Goal: Task Accomplishment & Management: Use online tool/utility

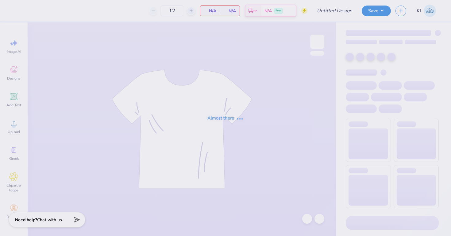
type input "50"
type input "ADpickleball tank new"
type input "8"
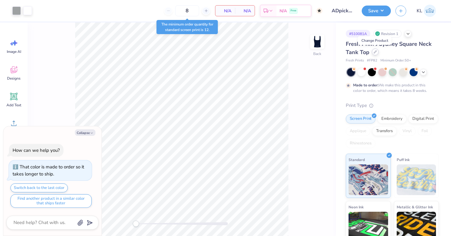
click at [375, 51] on icon at bounding box center [375, 51] width 3 height 3
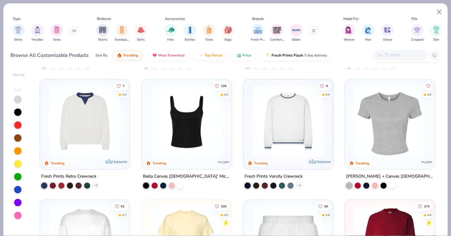
scroll to position [239, 0]
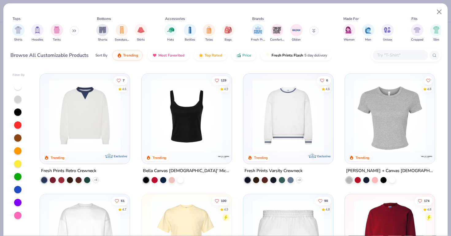
click at [197, 107] on img at bounding box center [187, 116] width 78 height 72
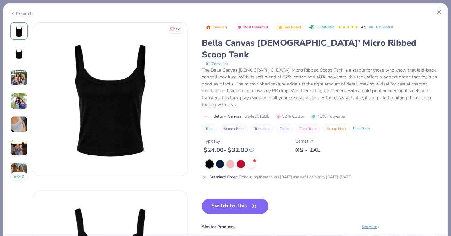
click at [226, 198] on button "Switch to This" at bounding box center [235, 205] width 67 height 15
type textarea "x"
type input "12"
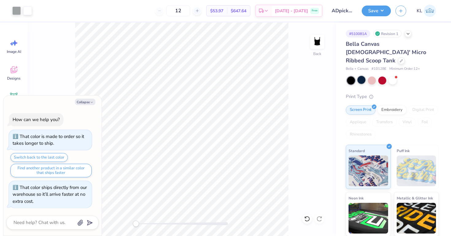
click at [361, 76] on div at bounding box center [362, 80] width 8 height 8
type textarea "x"
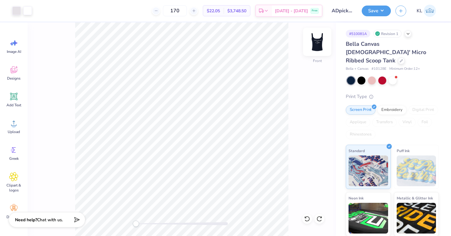
click at [317, 41] on img at bounding box center [317, 41] width 25 height 25
type input "6.98"
type input "1.37"
type input "0.50"
click at [28, 10] on div at bounding box center [27, 10] width 9 height 9
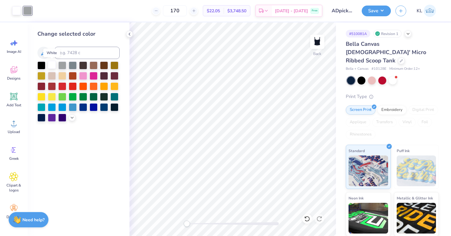
click at [52, 64] on div at bounding box center [52, 65] width 8 height 8
click at [59, 64] on div at bounding box center [62, 65] width 8 height 8
click at [50, 64] on div at bounding box center [52, 65] width 8 height 8
click at [308, 219] on icon at bounding box center [307, 218] width 6 height 6
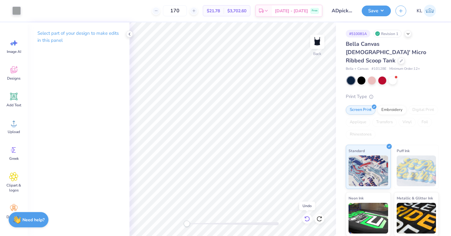
click at [308, 219] on icon at bounding box center [307, 218] width 6 height 6
click at [220, 13] on span "$22.05" at bounding box center [213, 11] width 13 height 6
click at [220, 10] on span "$22.05" at bounding box center [213, 11] width 13 height 6
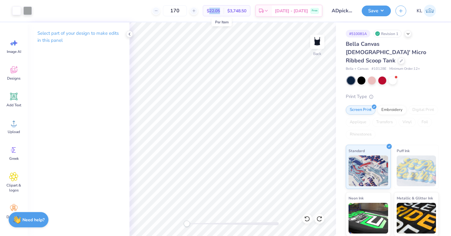
click at [220, 12] on span "$22.05" at bounding box center [213, 11] width 13 height 6
click at [219, 9] on span "$22.05" at bounding box center [213, 11] width 13 height 6
click at [374, 11] on button "Save" at bounding box center [376, 10] width 29 height 11
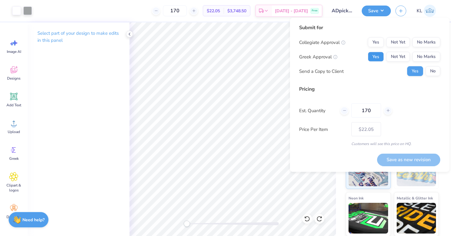
click at [378, 59] on button "Yes" at bounding box center [376, 57] width 16 height 10
click at [434, 71] on button "No" at bounding box center [433, 71] width 15 height 10
click at [434, 43] on button "No Marks" at bounding box center [427, 42] width 28 height 10
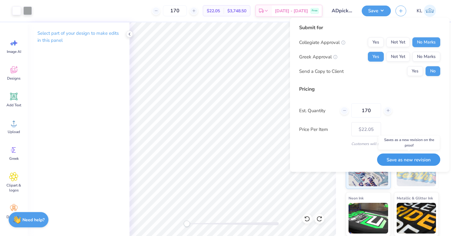
click at [404, 158] on button "Save as new revision" at bounding box center [408, 159] width 63 height 13
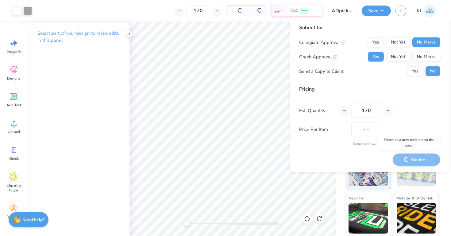
type input "$22.05"
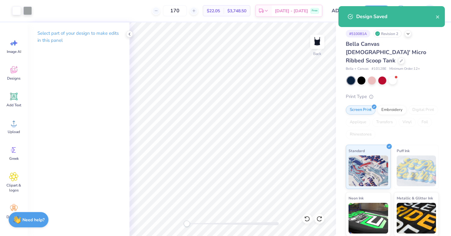
click at [220, 8] on span "$22.05" at bounding box center [213, 11] width 13 height 6
click at [220, 10] on span "$22.05" at bounding box center [213, 11] width 13 height 6
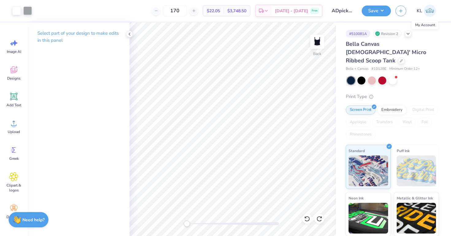
click at [428, 11] on img at bounding box center [430, 11] width 12 height 12
click at [320, 42] on img at bounding box center [317, 41] width 25 height 25
click at [315, 44] on img at bounding box center [317, 41] width 25 height 25
click at [316, 43] on img at bounding box center [317, 41] width 25 height 25
type input "8.09"
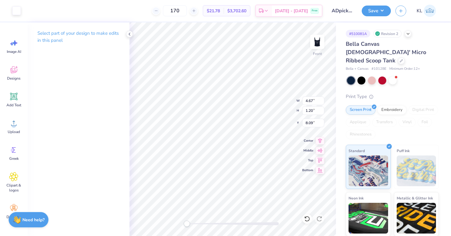
type input "2.00"
click at [317, 44] on img at bounding box center [317, 41] width 25 height 25
click at [317, 44] on img at bounding box center [317, 42] width 12 height 12
click at [130, 34] on icon at bounding box center [129, 34] width 5 height 5
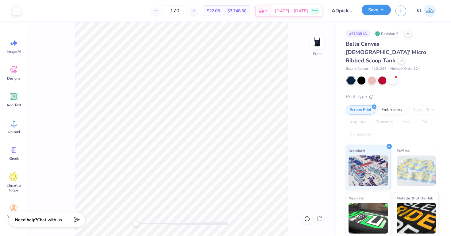
click at [370, 13] on button "Save" at bounding box center [376, 10] width 29 height 11
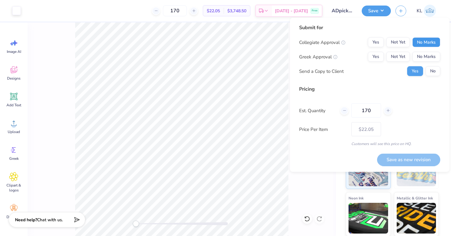
click at [426, 44] on button "No Marks" at bounding box center [427, 42] width 28 height 10
click at [378, 59] on button "Yes" at bounding box center [376, 57] width 16 height 10
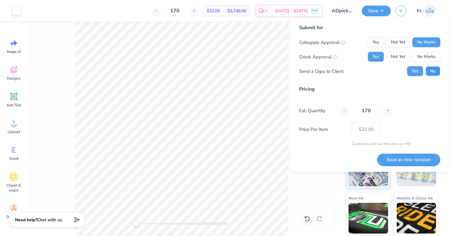
click at [438, 71] on button "No" at bounding box center [433, 71] width 15 height 10
click at [413, 159] on button "Save as new revision" at bounding box center [408, 159] width 63 height 13
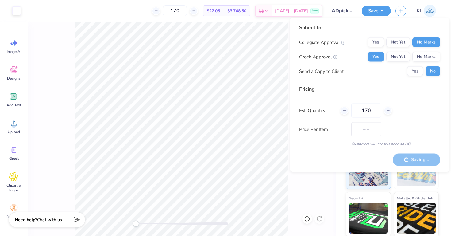
type input "$22.05"
